Goal: Transaction & Acquisition: Purchase product/service

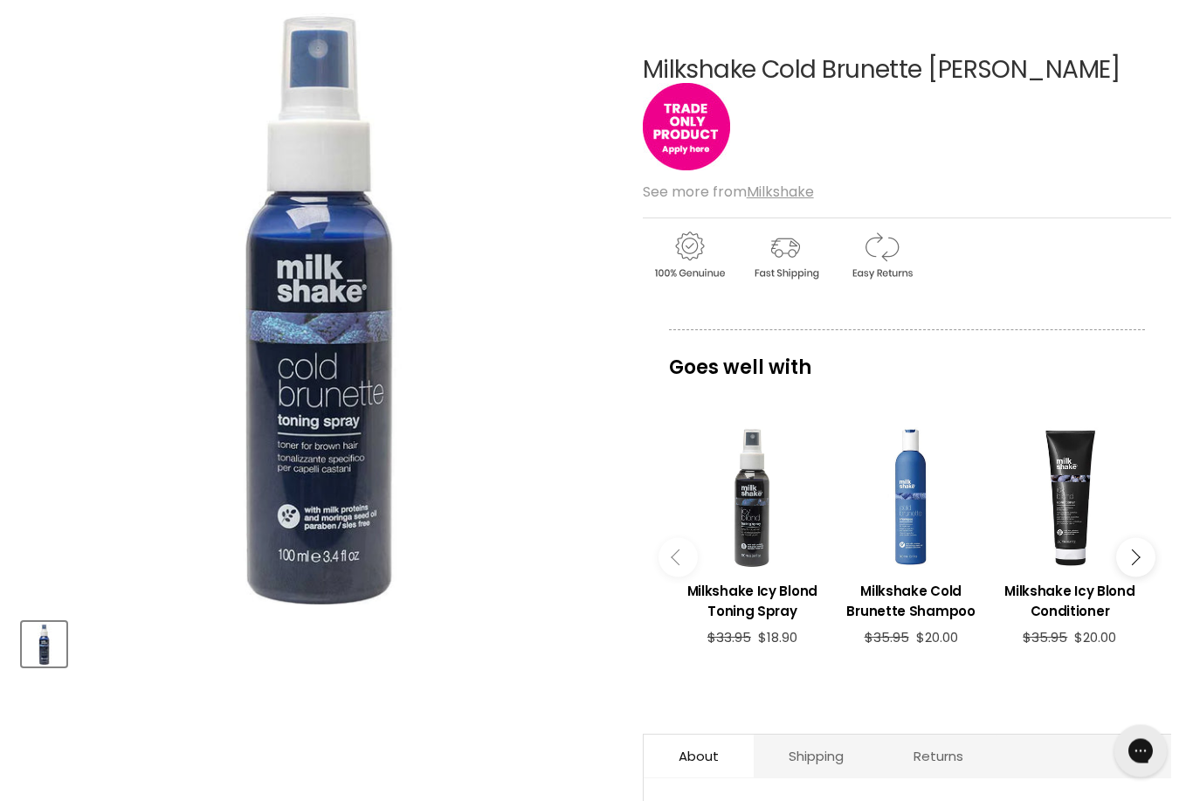
scroll to position [198, 0]
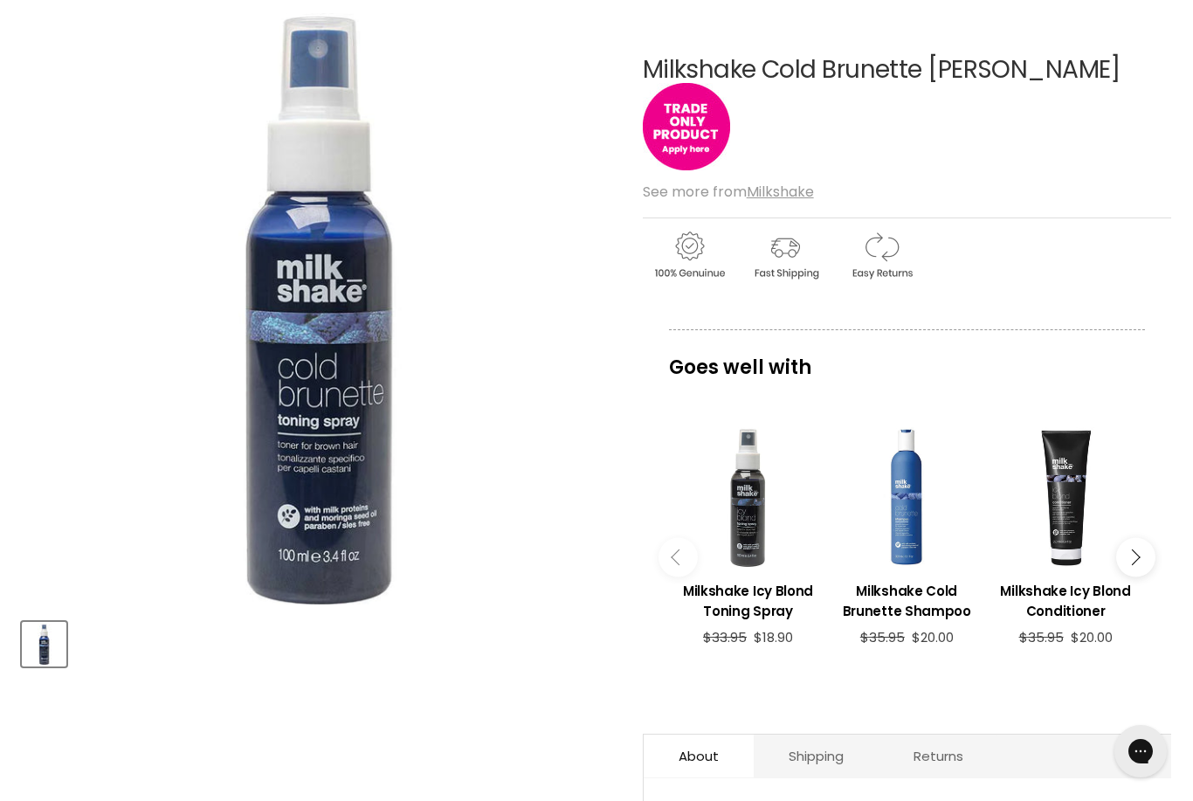
click at [752, 511] on div "Main content" at bounding box center [749, 498] width 142 height 142
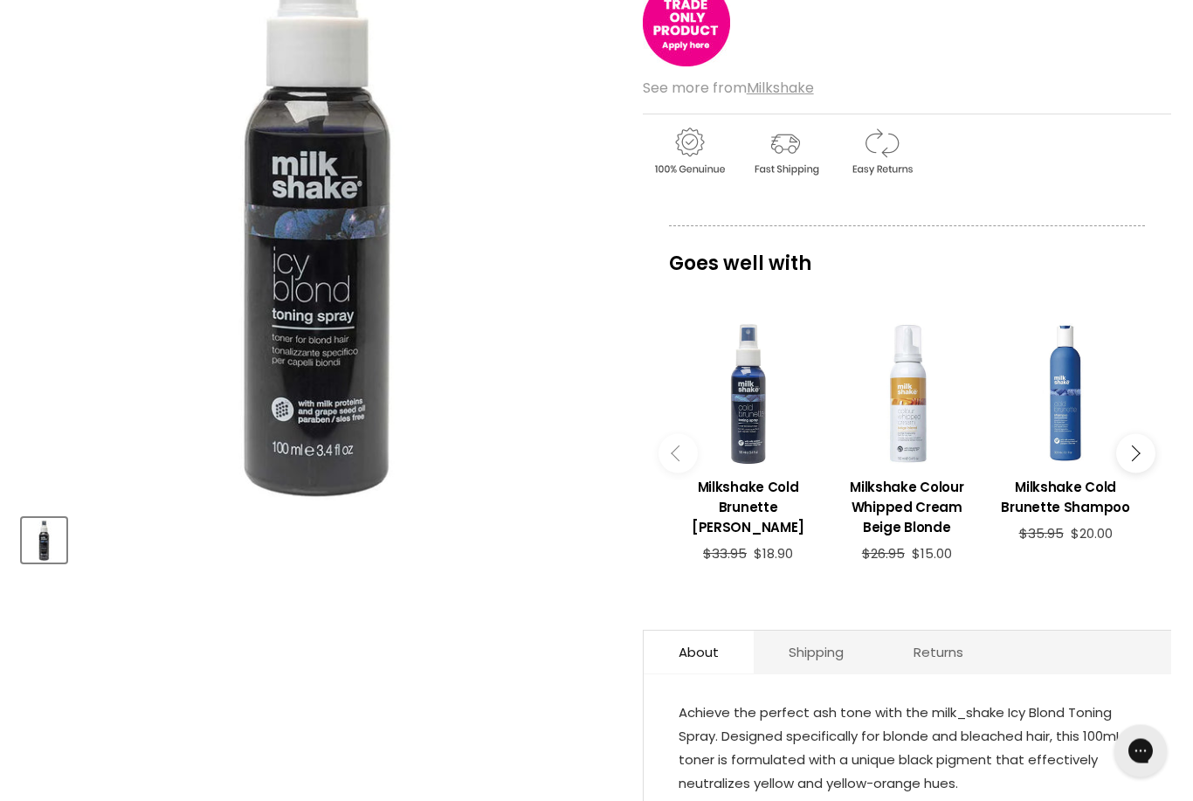
scroll to position [311, 0]
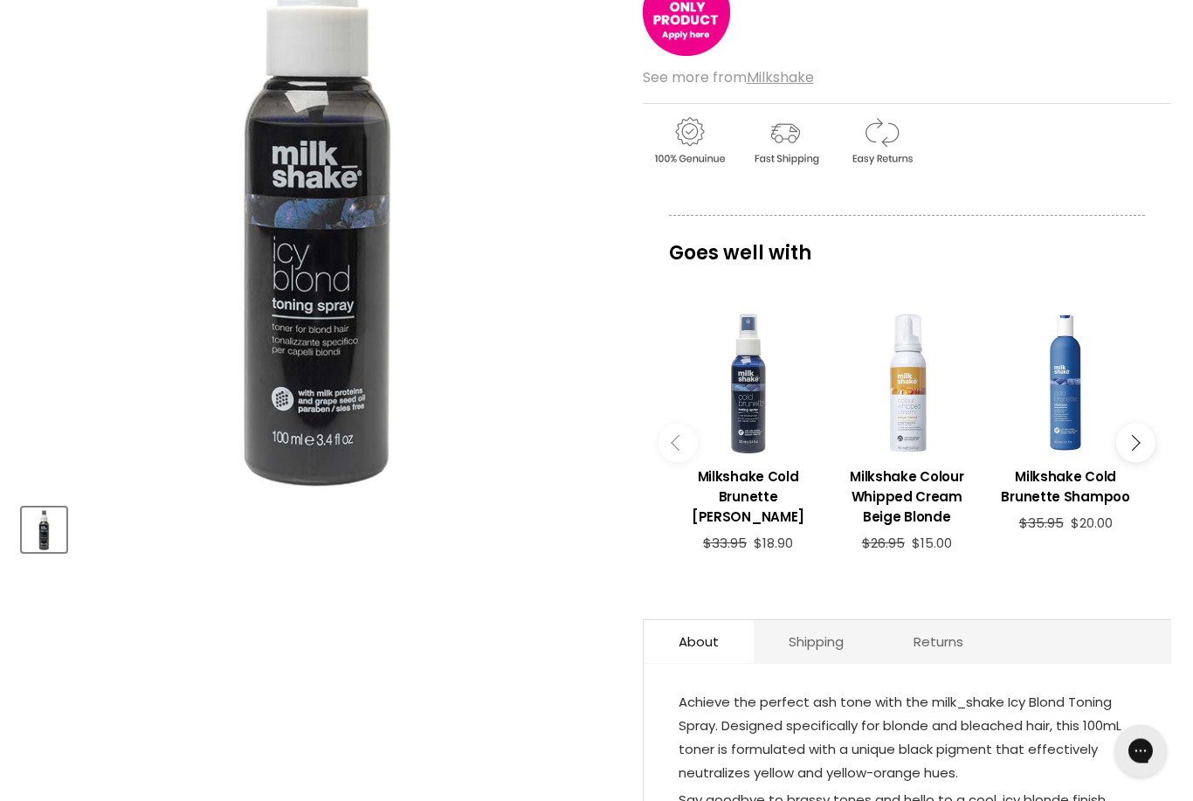
click at [1136, 440] on icon "Main content" at bounding box center [1132, 443] width 16 height 16
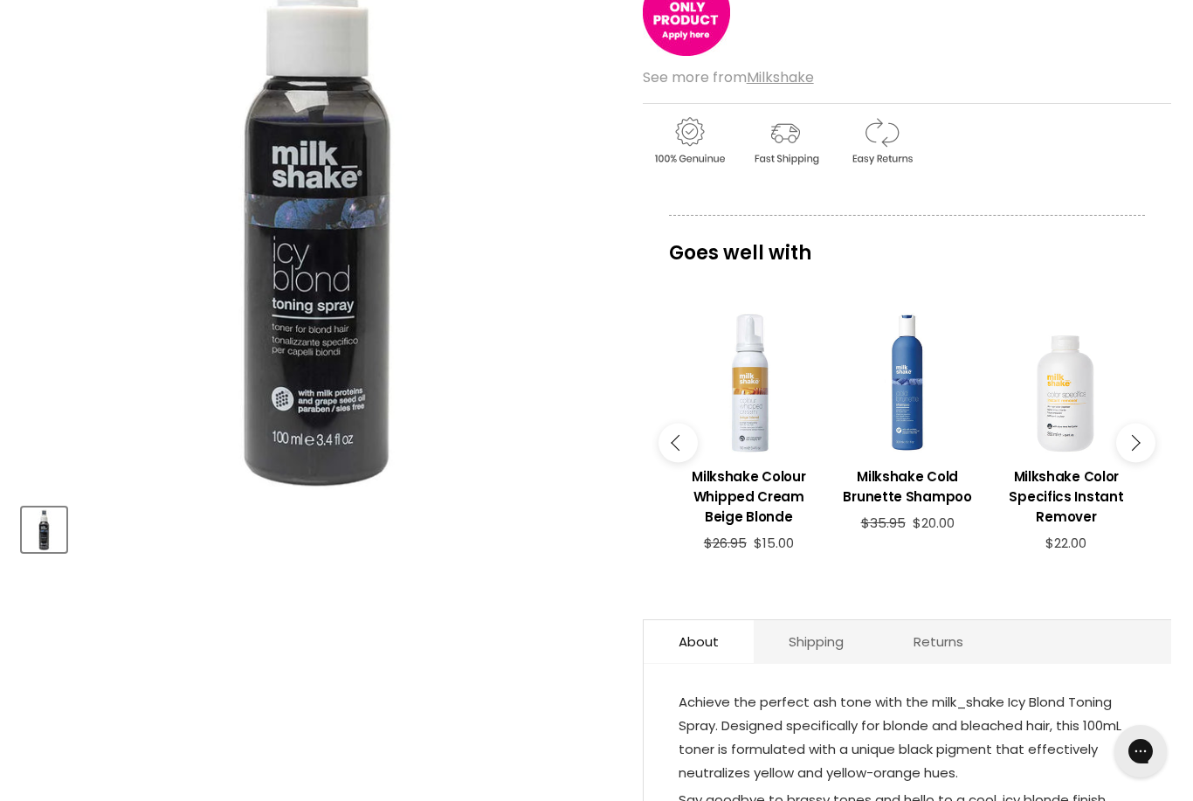
click at [1143, 447] on button "Main content" at bounding box center [1135, 442] width 39 height 39
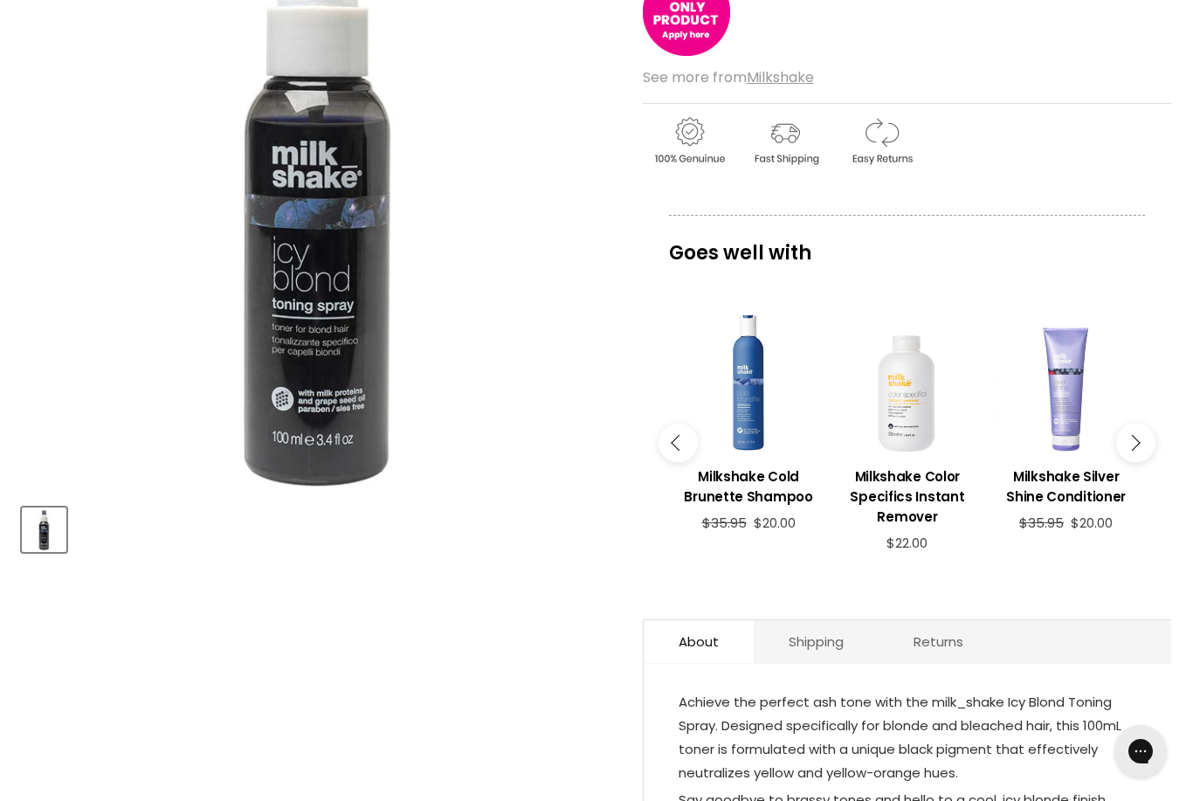
click at [1145, 449] on button "Main content" at bounding box center [1135, 442] width 39 height 39
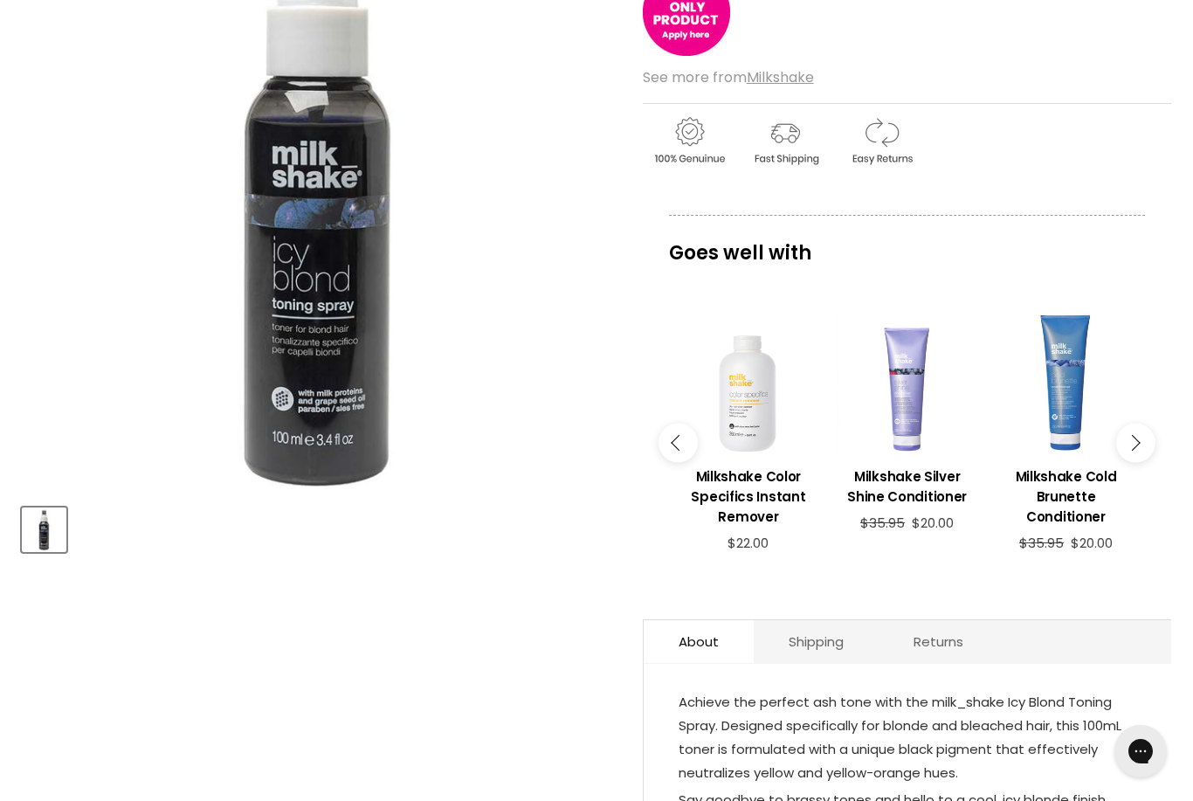
click at [1146, 448] on button "Main content" at bounding box center [1135, 442] width 39 height 39
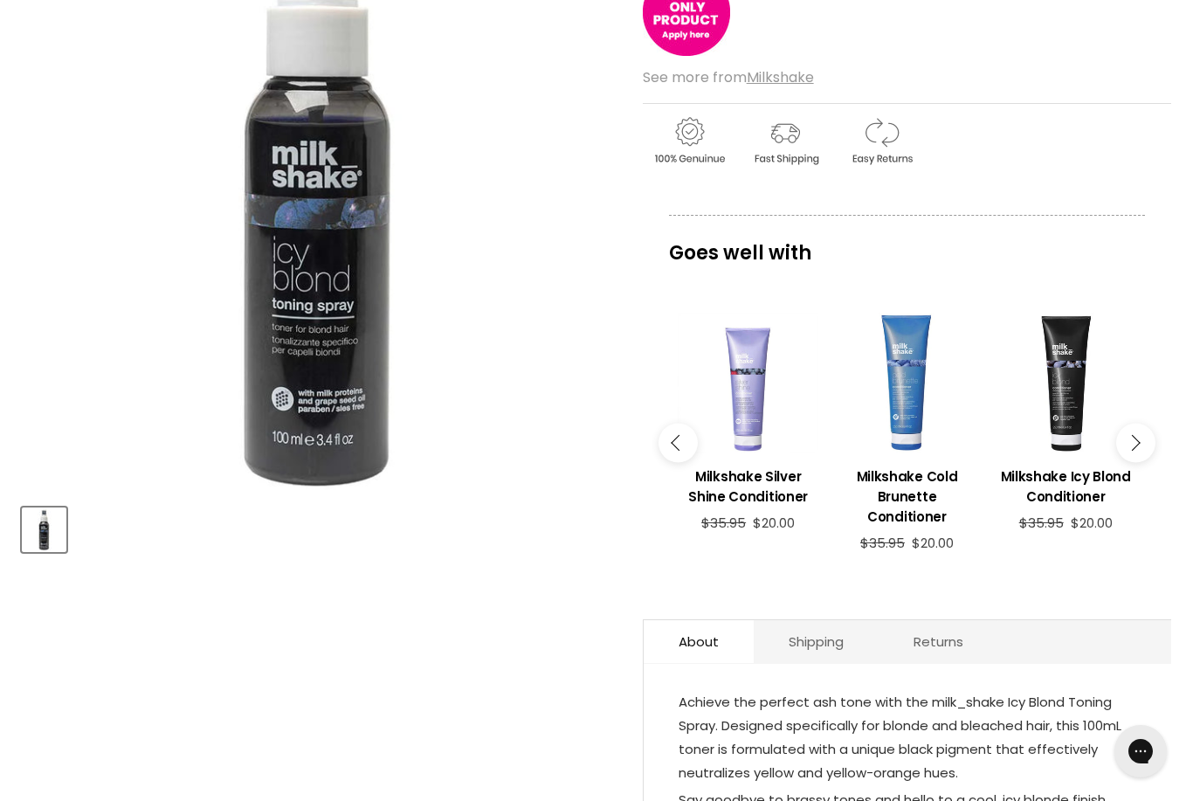
click at [1147, 443] on button "Main content" at bounding box center [1135, 442] width 39 height 39
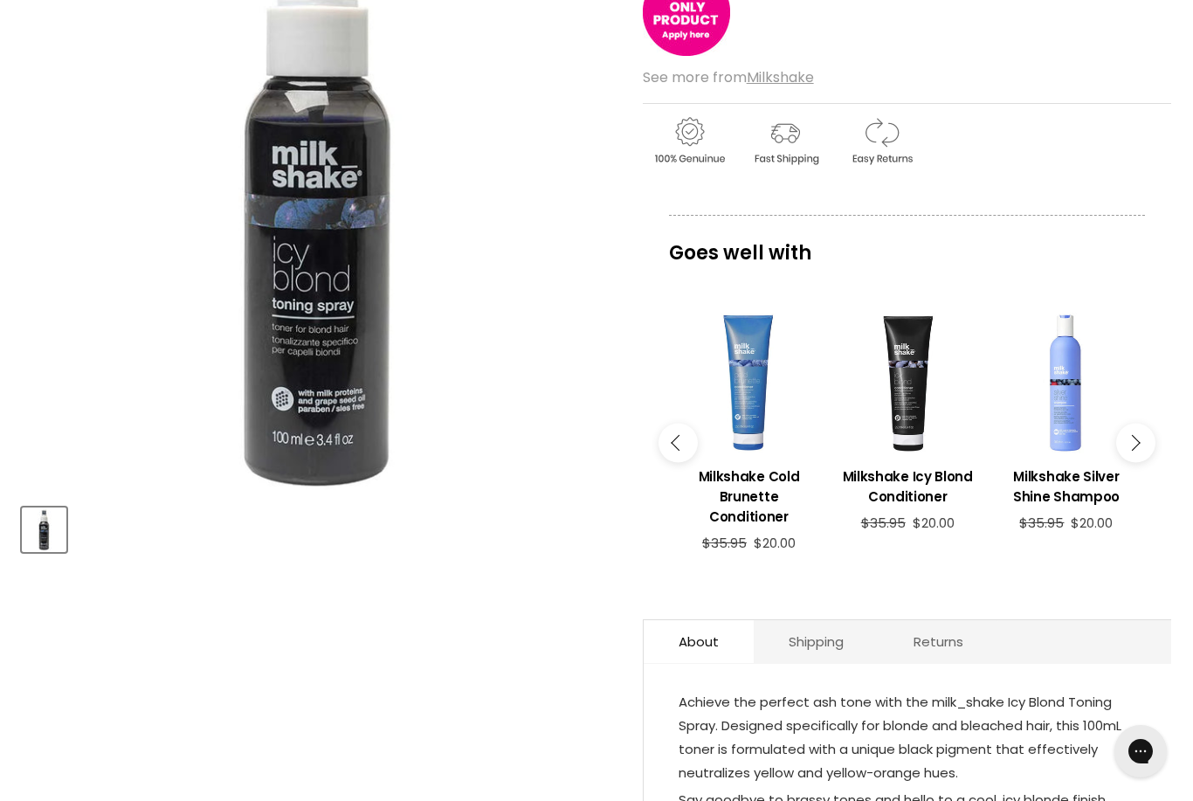
click at [1144, 448] on button "Main content" at bounding box center [1135, 442] width 39 height 39
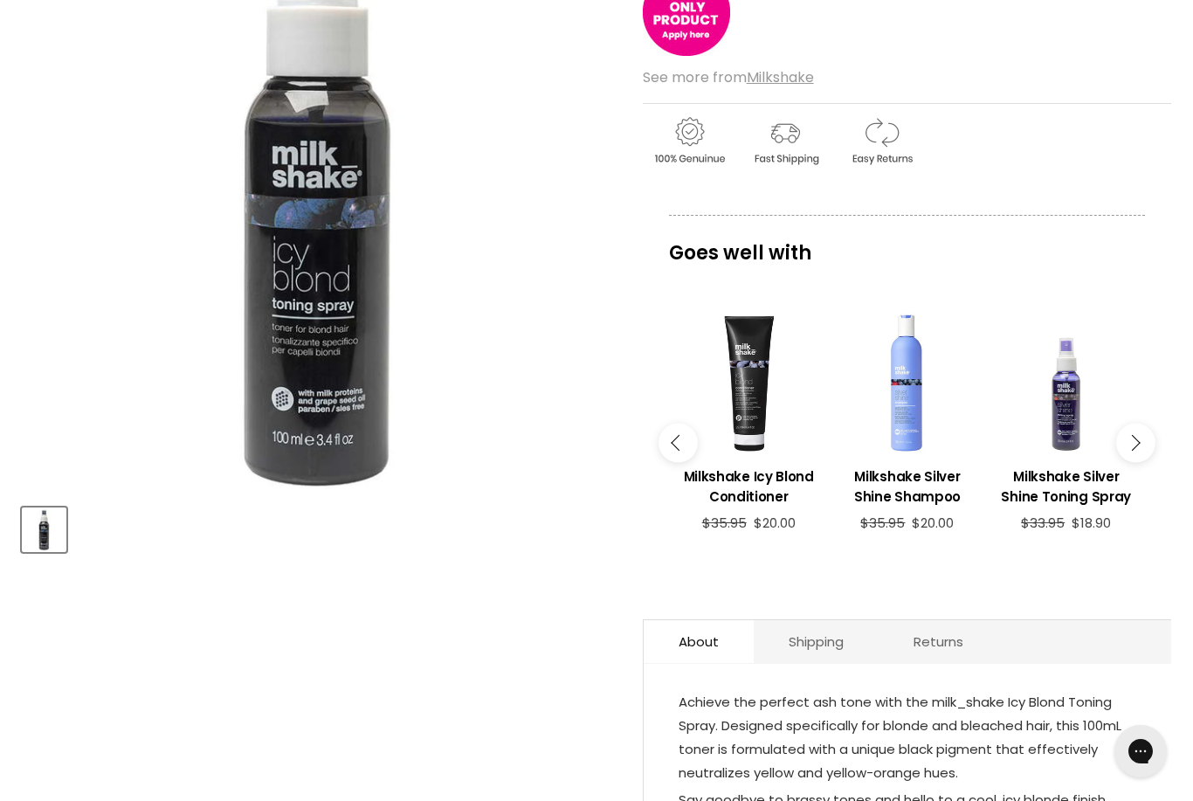
click at [1153, 440] on button "Main content" at bounding box center [1135, 442] width 39 height 39
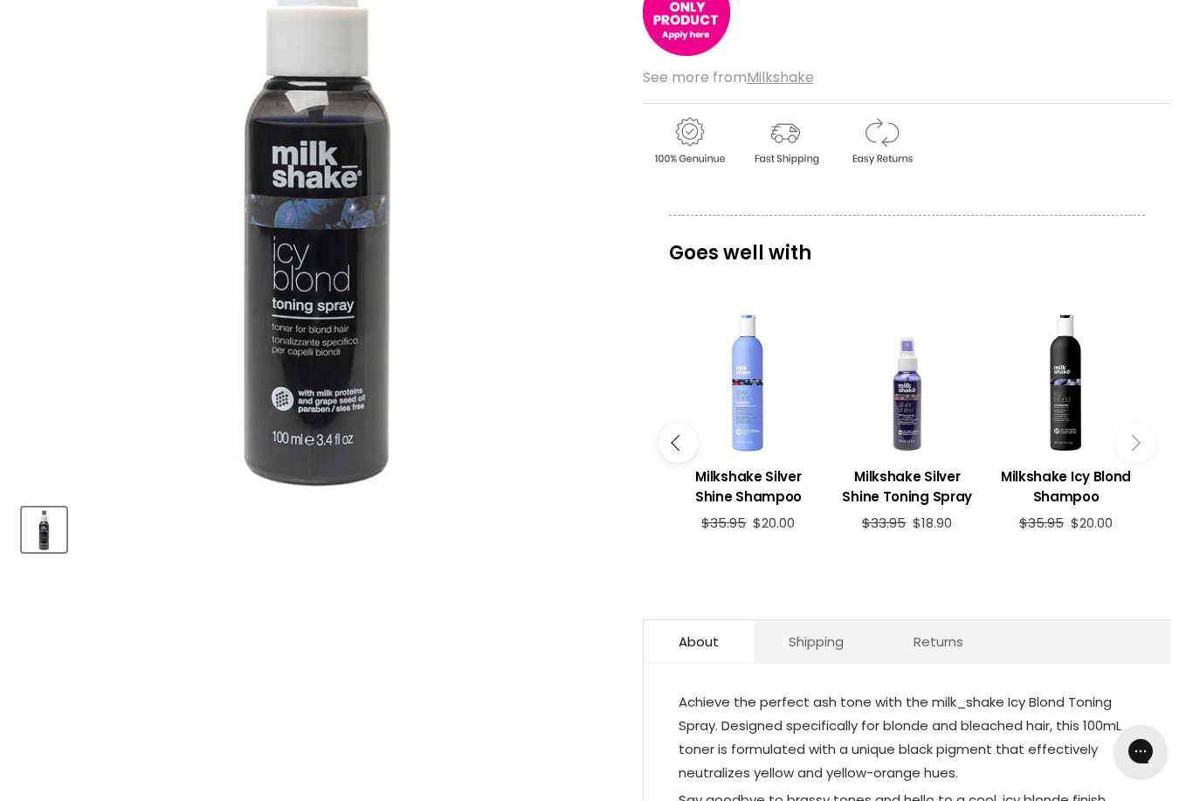
click at [1145, 440] on button "Main content" at bounding box center [1135, 442] width 39 height 39
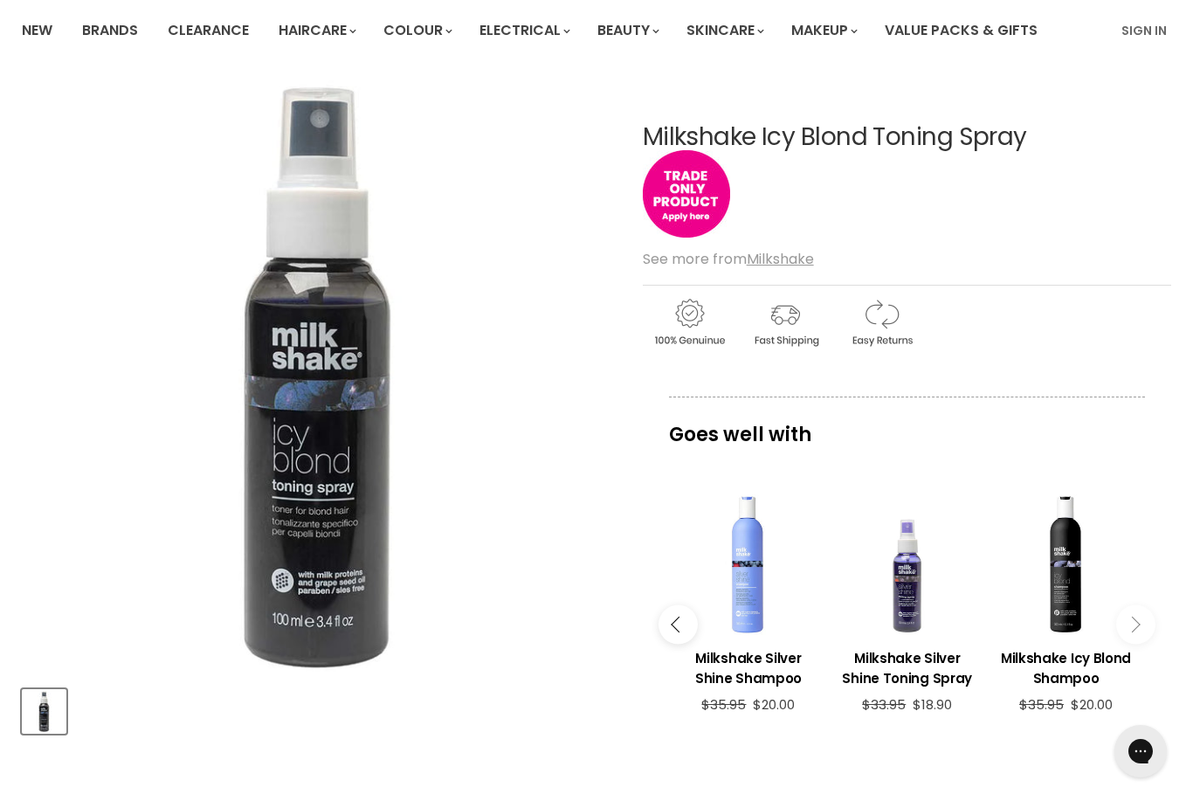
scroll to position [0, 0]
